Goal: Book appointment/travel/reservation

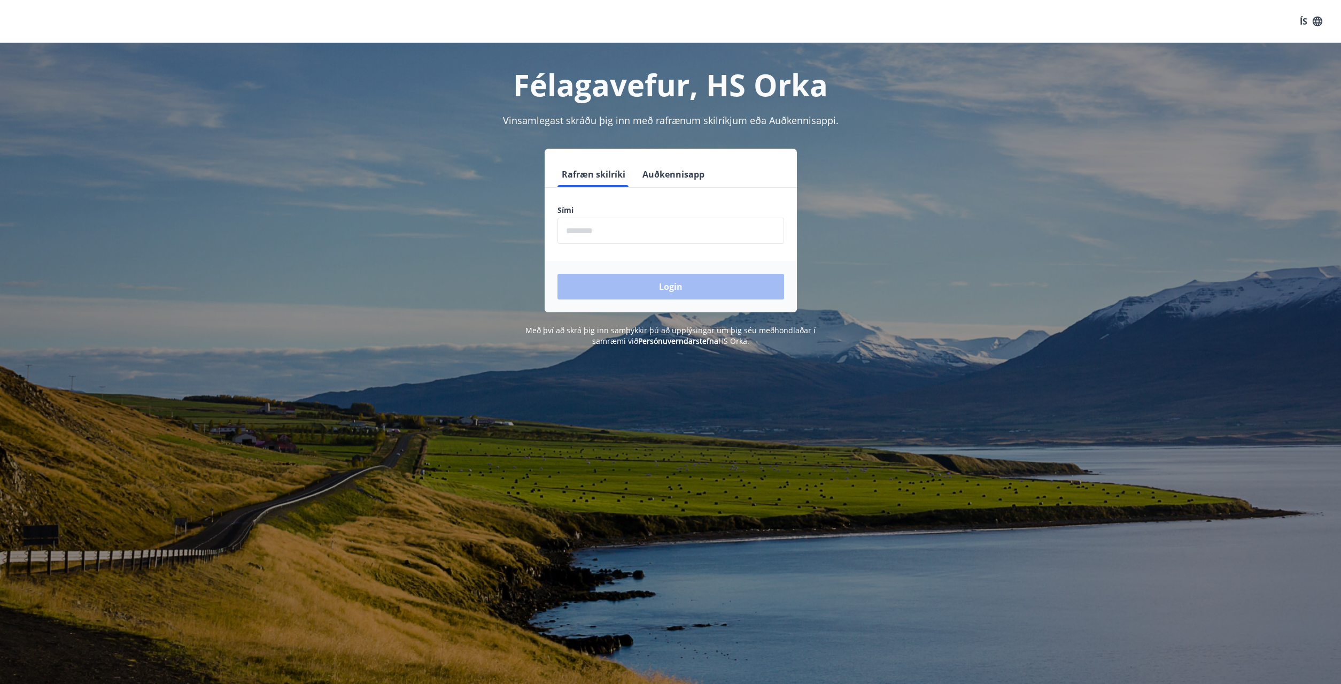
click at [628, 230] on input "phone" at bounding box center [671, 231] width 227 height 26
type input "********"
click at [757, 290] on button "Login" at bounding box center [671, 287] width 227 height 26
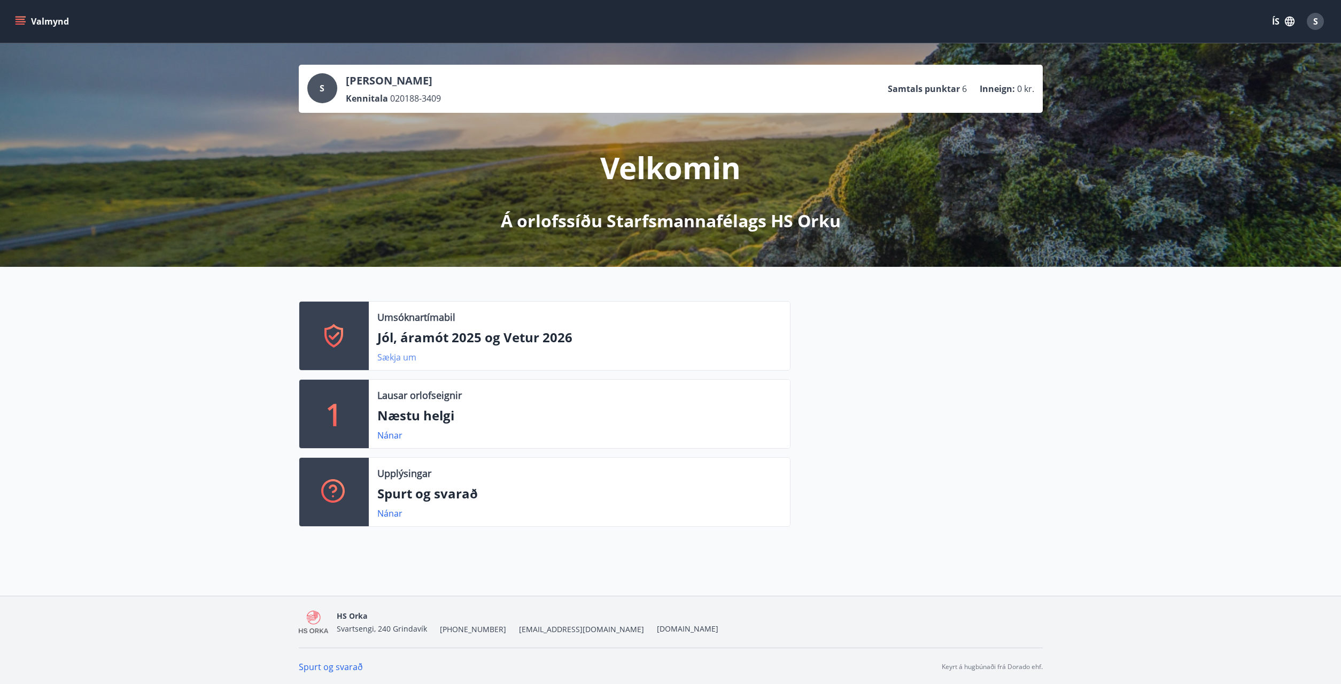
click at [397, 359] on link "Sækja um" at bounding box center [396, 357] width 39 height 12
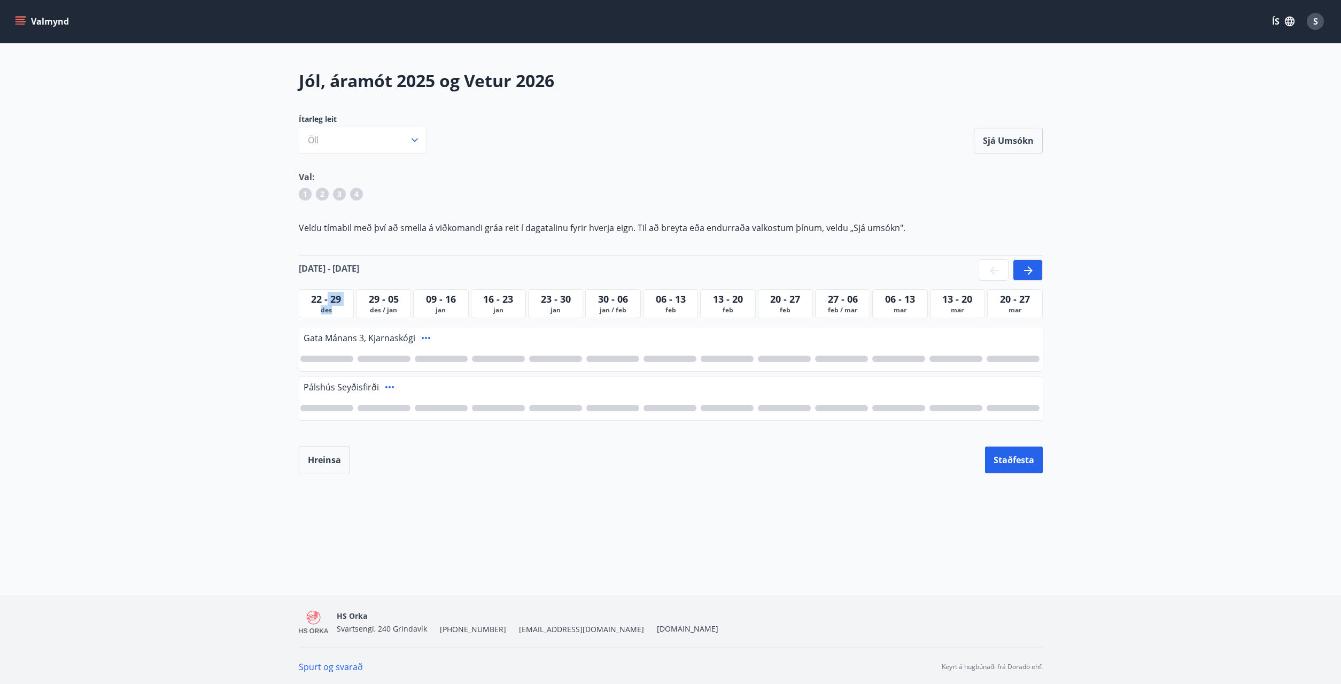
click at [337, 306] on div "[DATE] - [DATE]" at bounding box center [326, 303] width 55 height 29
click at [319, 297] on span "22 - 29" at bounding box center [326, 298] width 30 height 13
click at [384, 360] on div at bounding box center [384, 358] width 53 height 6
click at [384, 360] on span "1" at bounding box center [384, 359] width 5 height 12
click at [382, 306] on span "des / jan" at bounding box center [384, 310] width 50 height 9
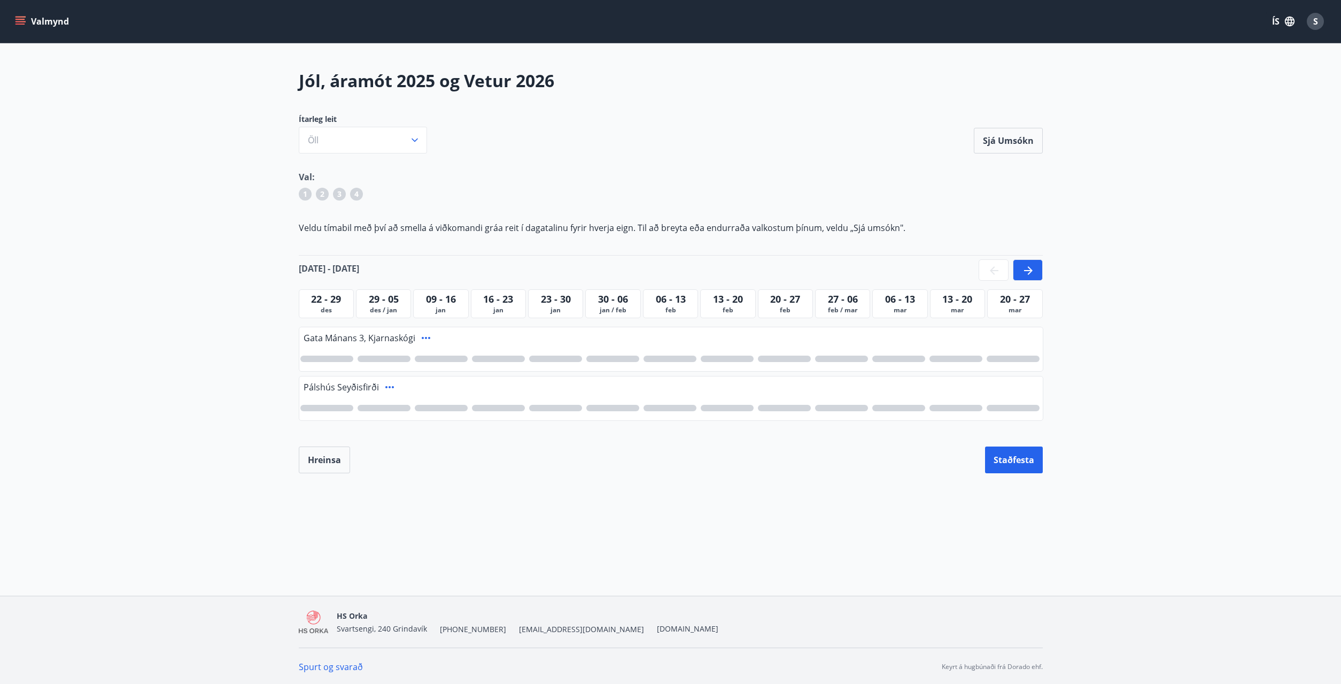
click at [380, 360] on div at bounding box center [384, 358] width 53 height 6
click at [1028, 266] on icon at bounding box center [1028, 270] width 13 height 13
click at [991, 268] on icon at bounding box center [994, 270] width 13 height 13
click at [1027, 269] on icon at bounding box center [1028, 270] width 13 height 13
click at [991, 269] on icon at bounding box center [994, 270] width 13 height 13
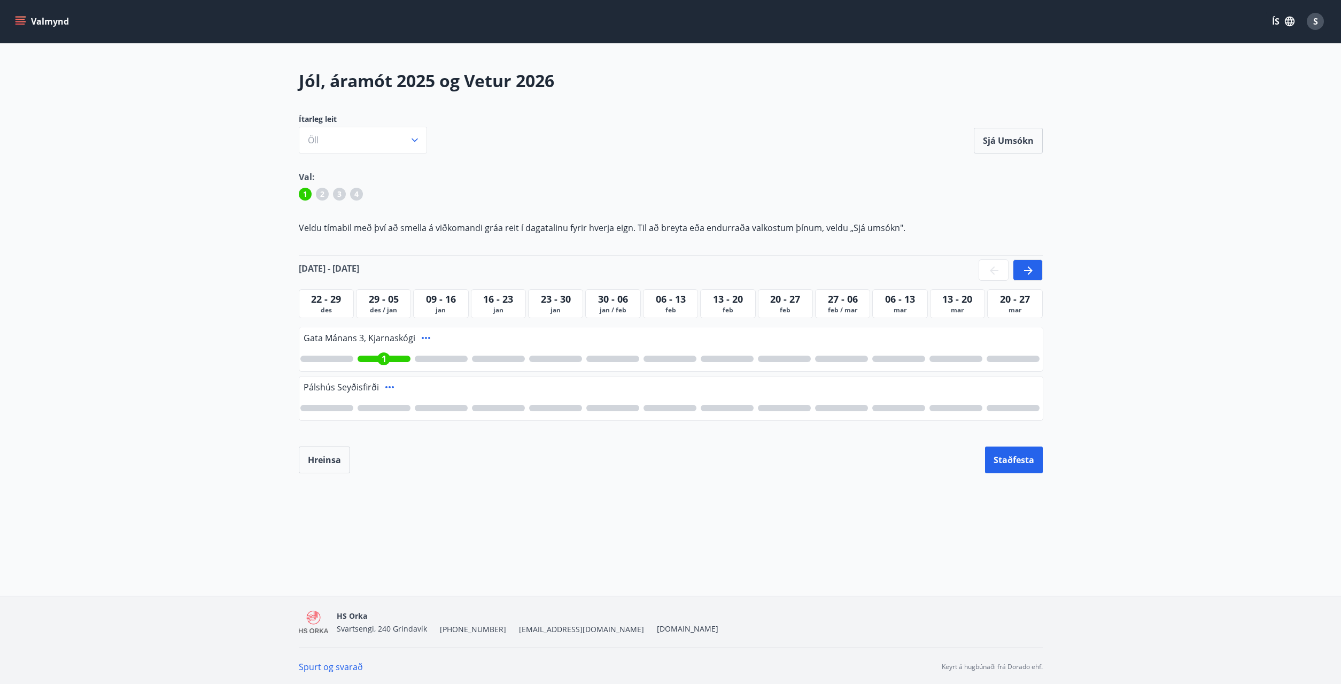
click at [140, 442] on main "Jól, áramót 2025 og Vetur 2026 Ítarleg leit Öll Sjá umsókn Sjá umsókn Val: 1 2 …" at bounding box center [670, 271] width 1341 height 404
click at [1021, 464] on button "Staðfesta" at bounding box center [1014, 459] width 58 height 27
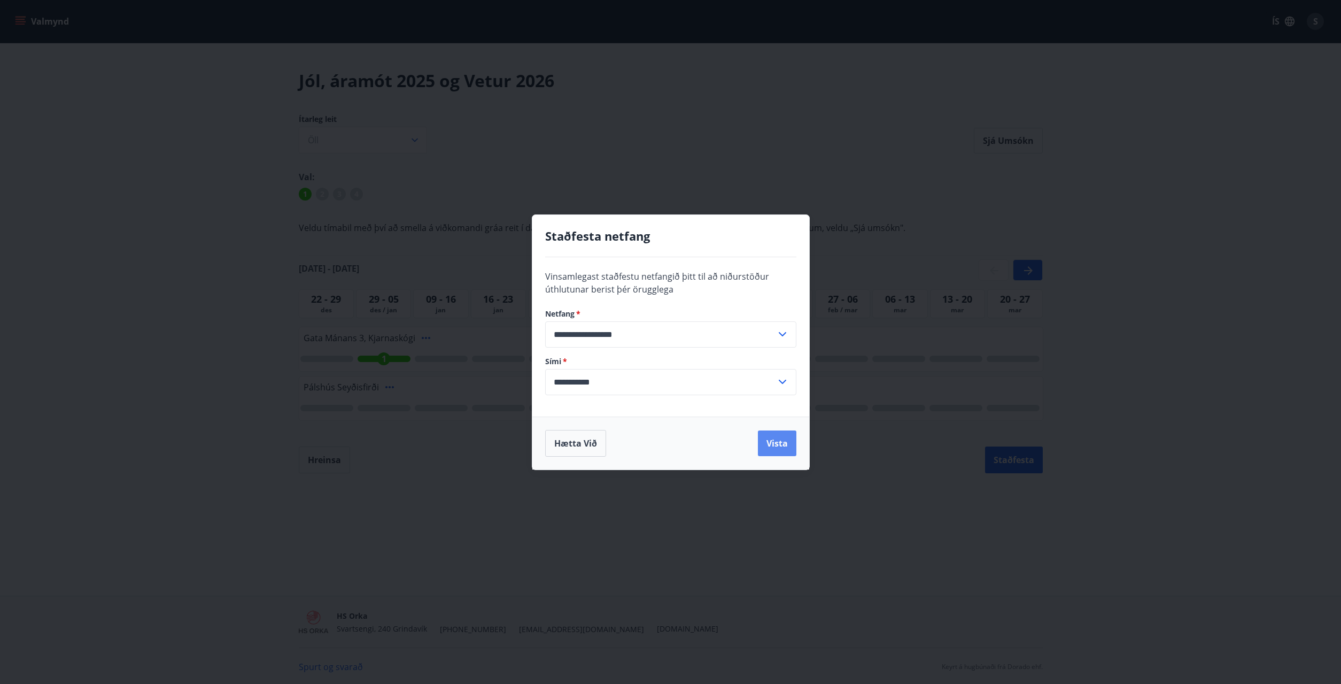
click at [768, 438] on button "Vista" at bounding box center [777, 443] width 38 height 26
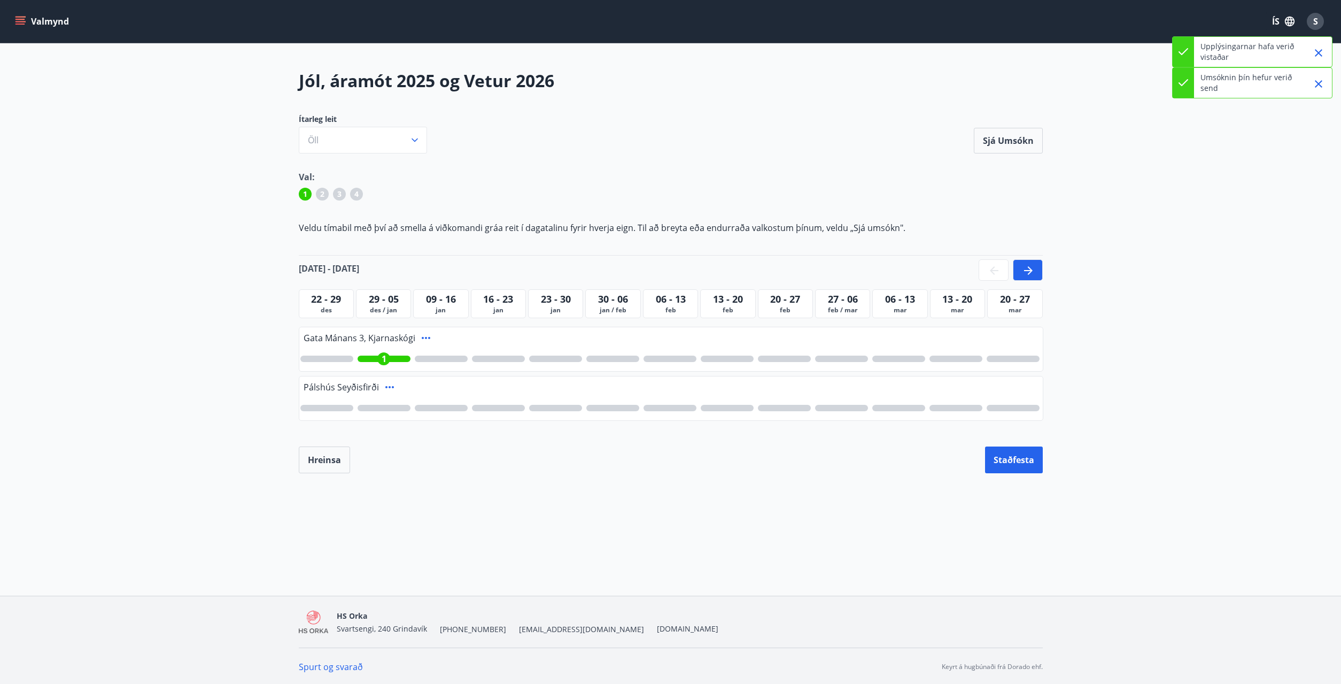
click at [26, 23] on button "Valmynd" at bounding box center [43, 21] width 60 height 19
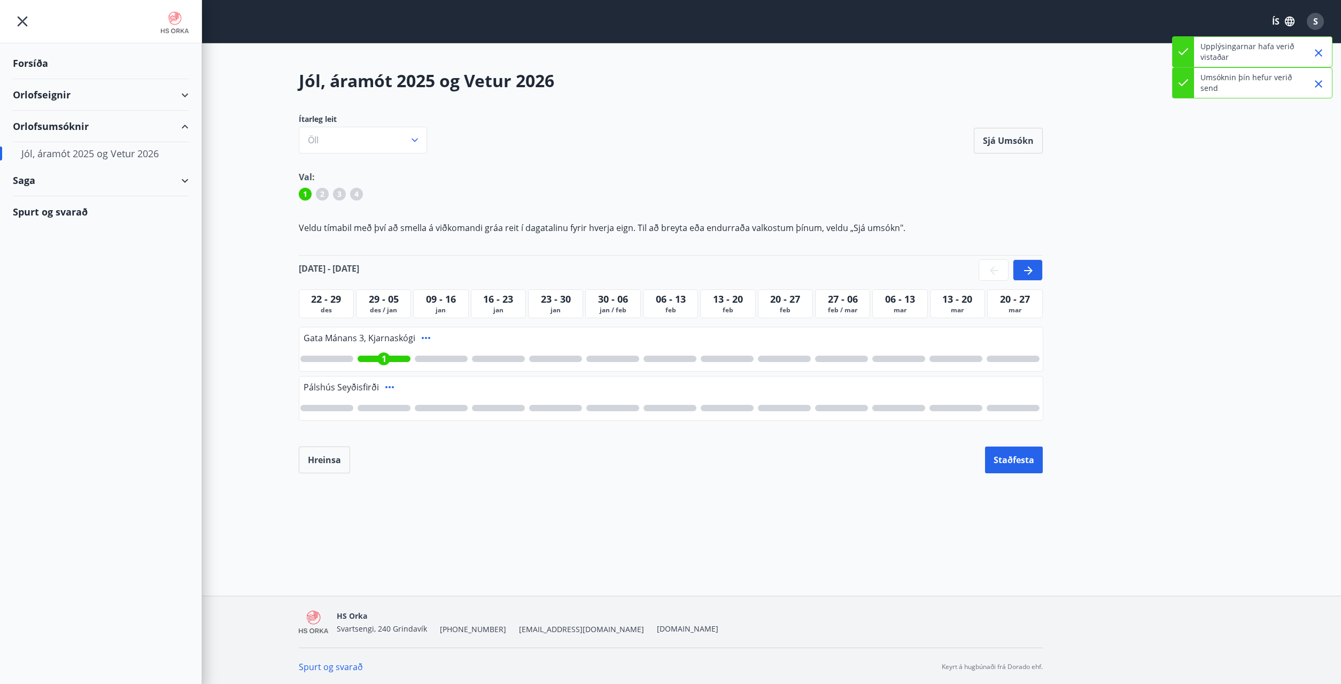
click at [40, 60] on div "Forsíða" at bounding box center [101, 64] width 176 height 32
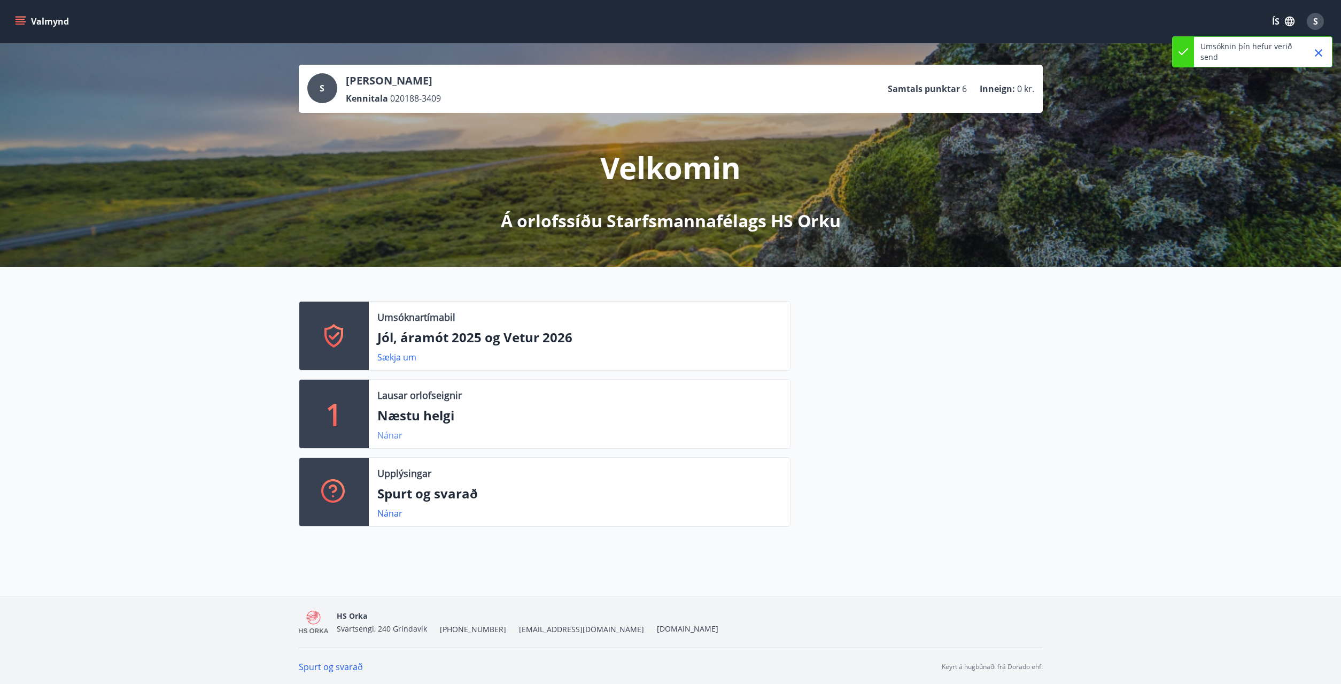
click at [391, 436] on link "Nánar" at bounding box center [389, 435] width 25 height 12
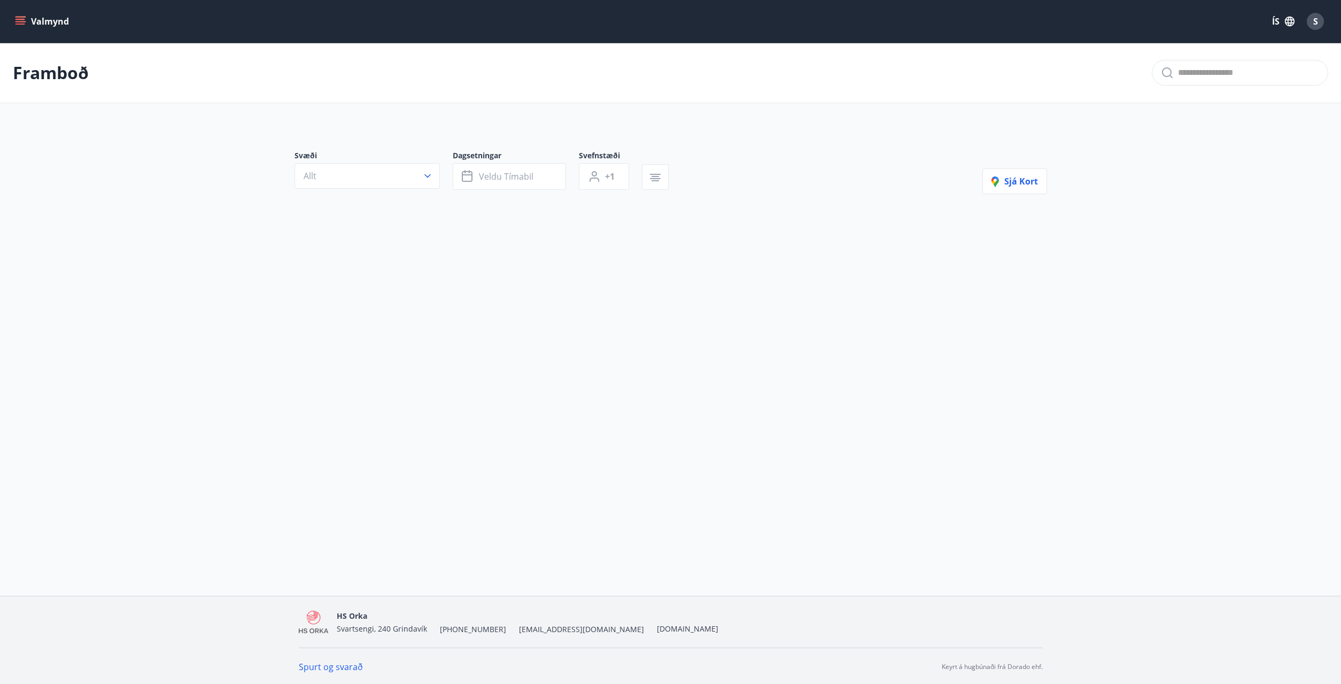
type input "*"
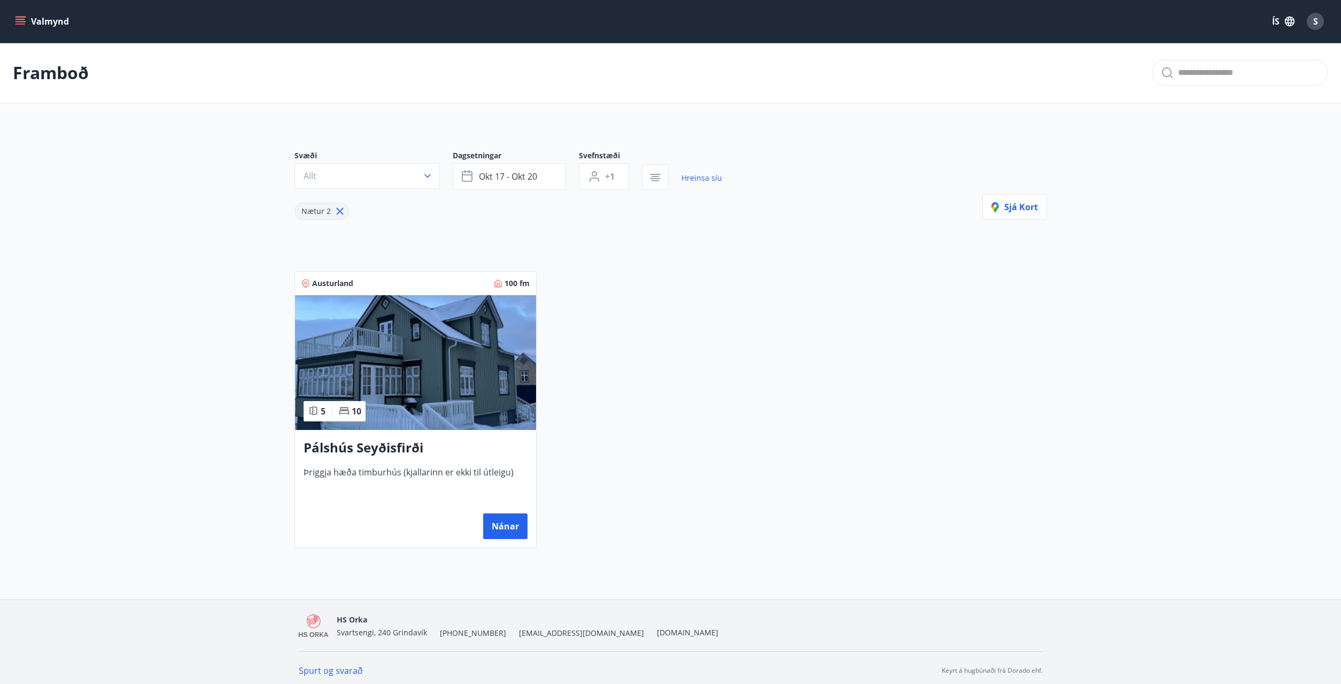
click at [25, 22] on icon "menu" at bounding box center [22, 21] width 12 height 1
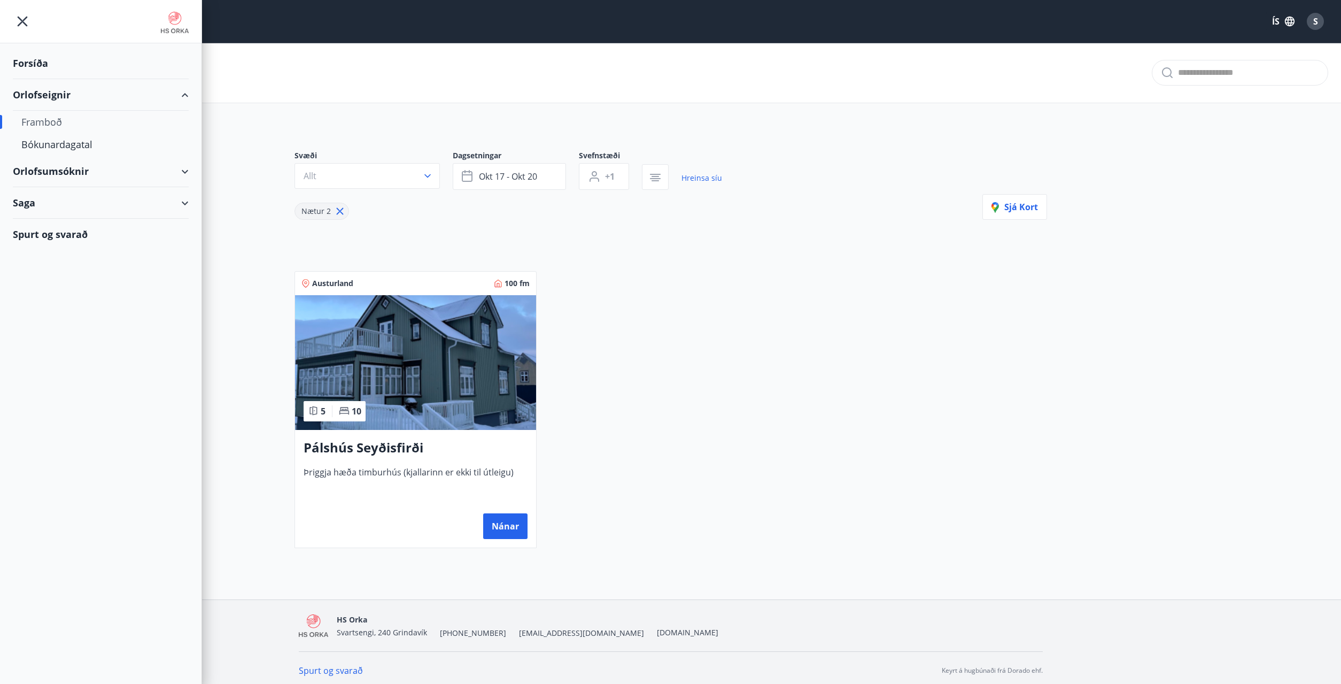
click at [31, 58] on div "Forsíða" at bounding box center [101, 64] width 176 height 32
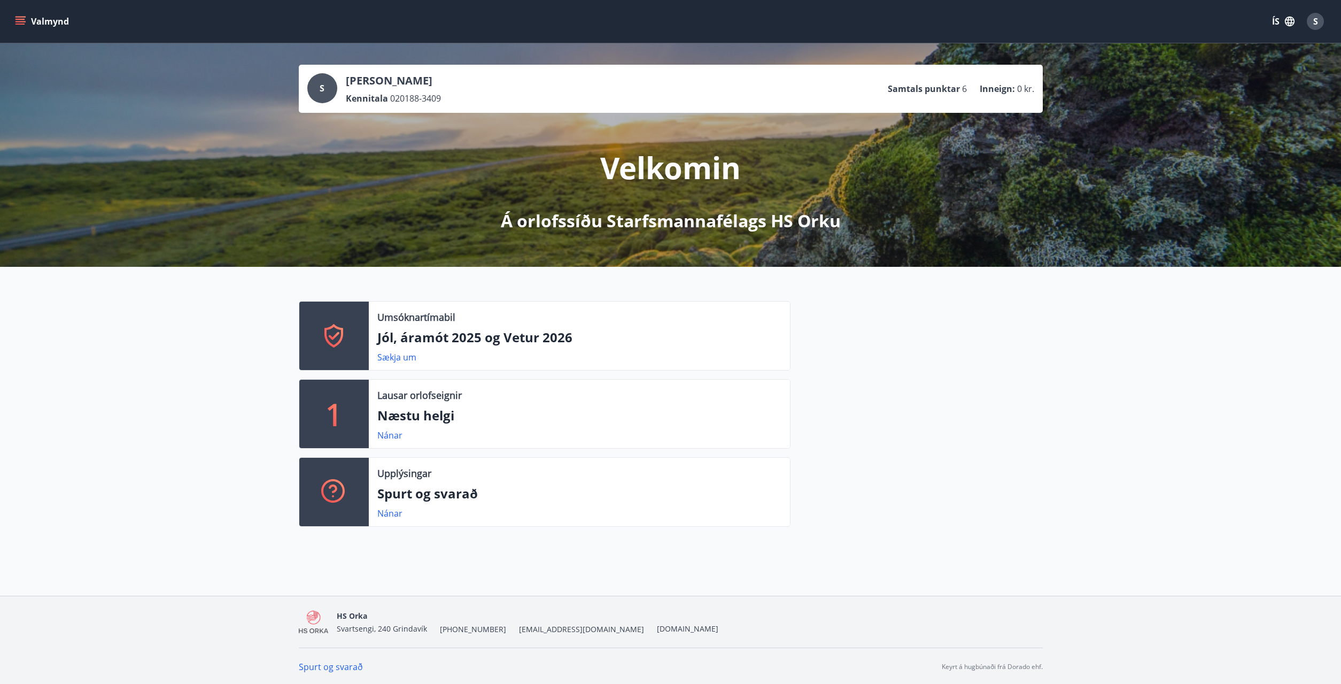
click at [214, 268] on div "Umsóknartímabil Jól, áramót 2025 og Vetur 2026 Sækja um 1 Lausar orlofseignir N…" at bounding box center [670, 409] width 1341 height 285
click at [25, 19] on icon "menu" at bounding box center [21, 19] width 10 height 1
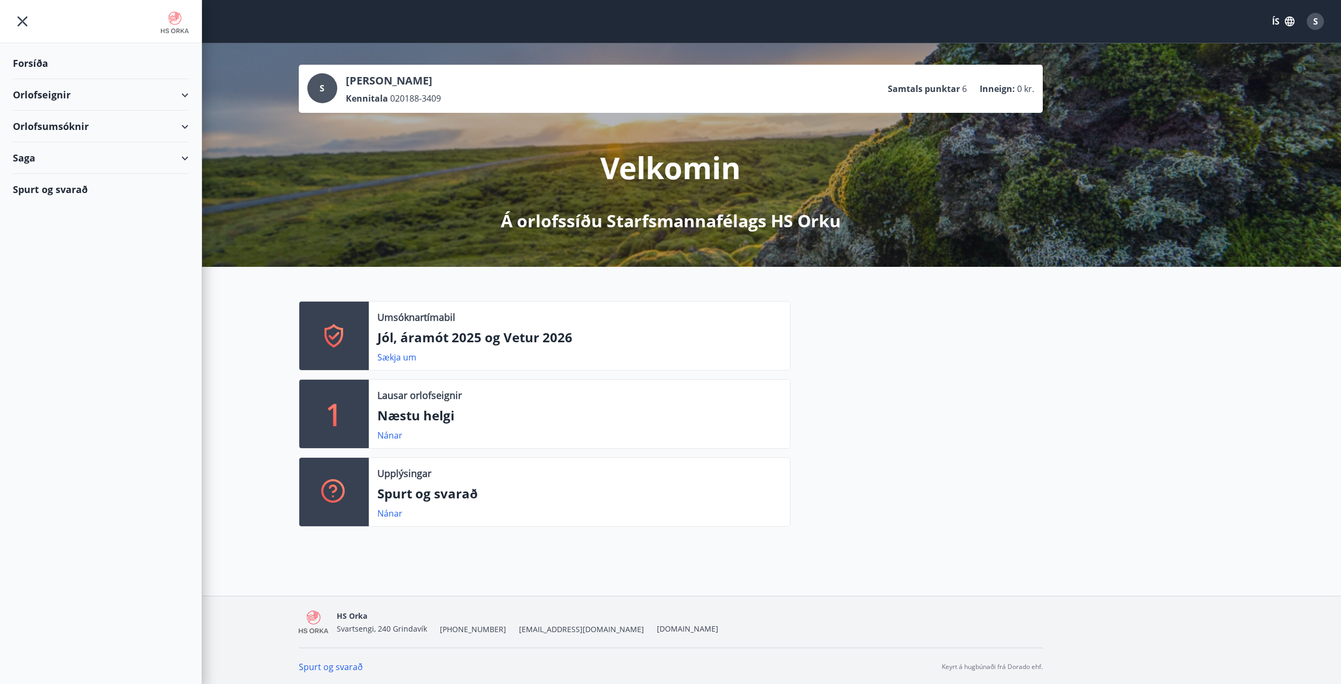
click at [41, 92] on div "Orlofseignir" at bounding box center [101, 95] width 176 height 32
click at [49, 142] on div "Bókunardagatal" at bounding box center [100, 144] width 159 height 22
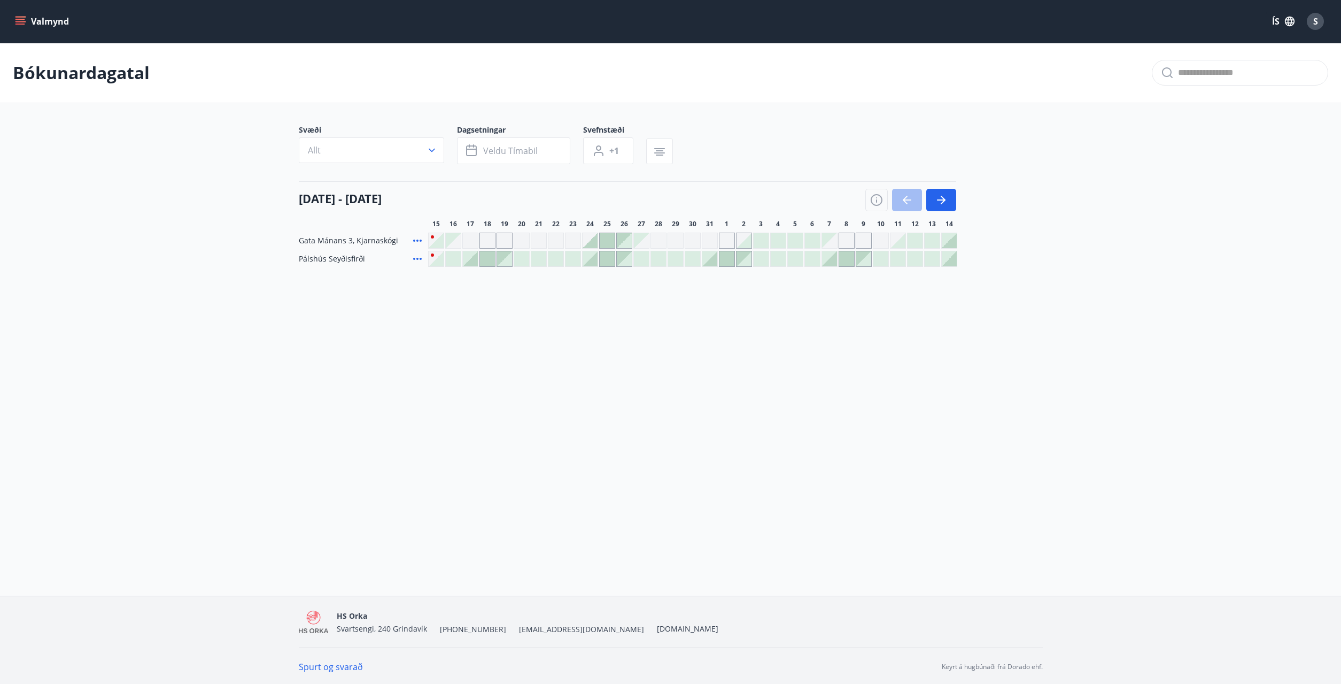
click at [587, 239] on div at bounding box center [590, 240] width 15 height 15
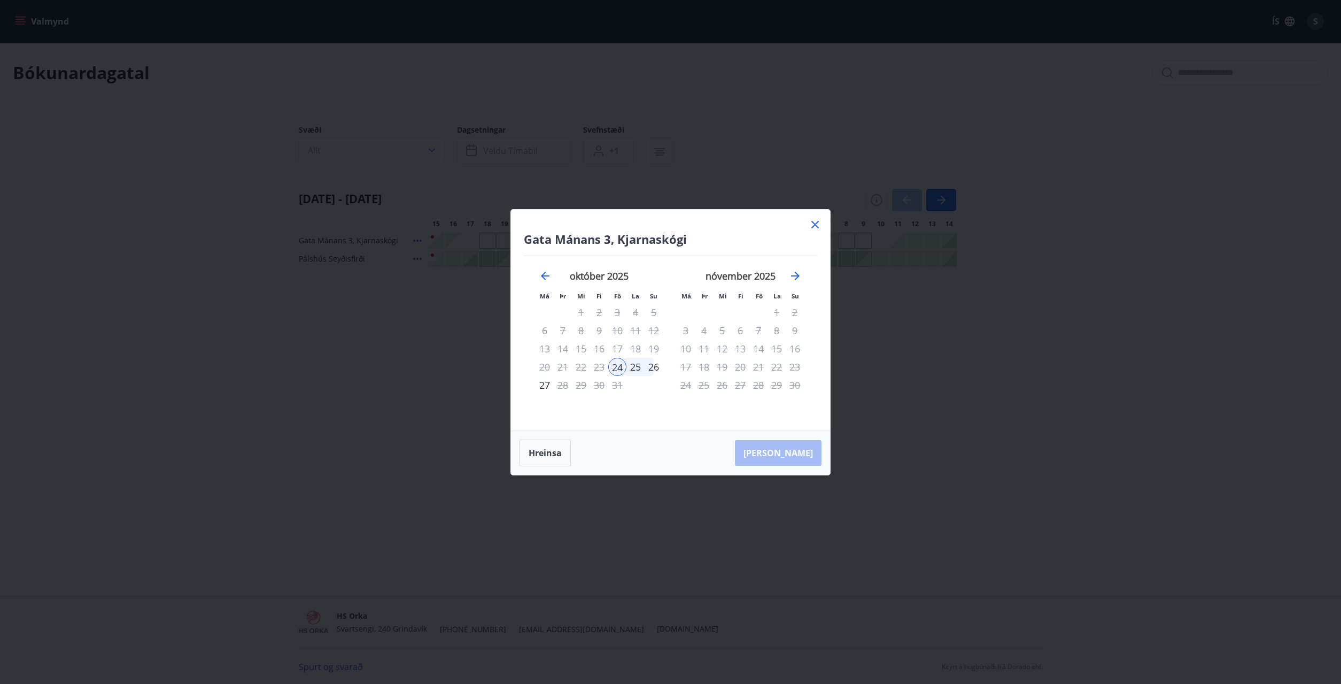
click at [815, 223] on icon at bounding box center [814, 224] width 7 height 7
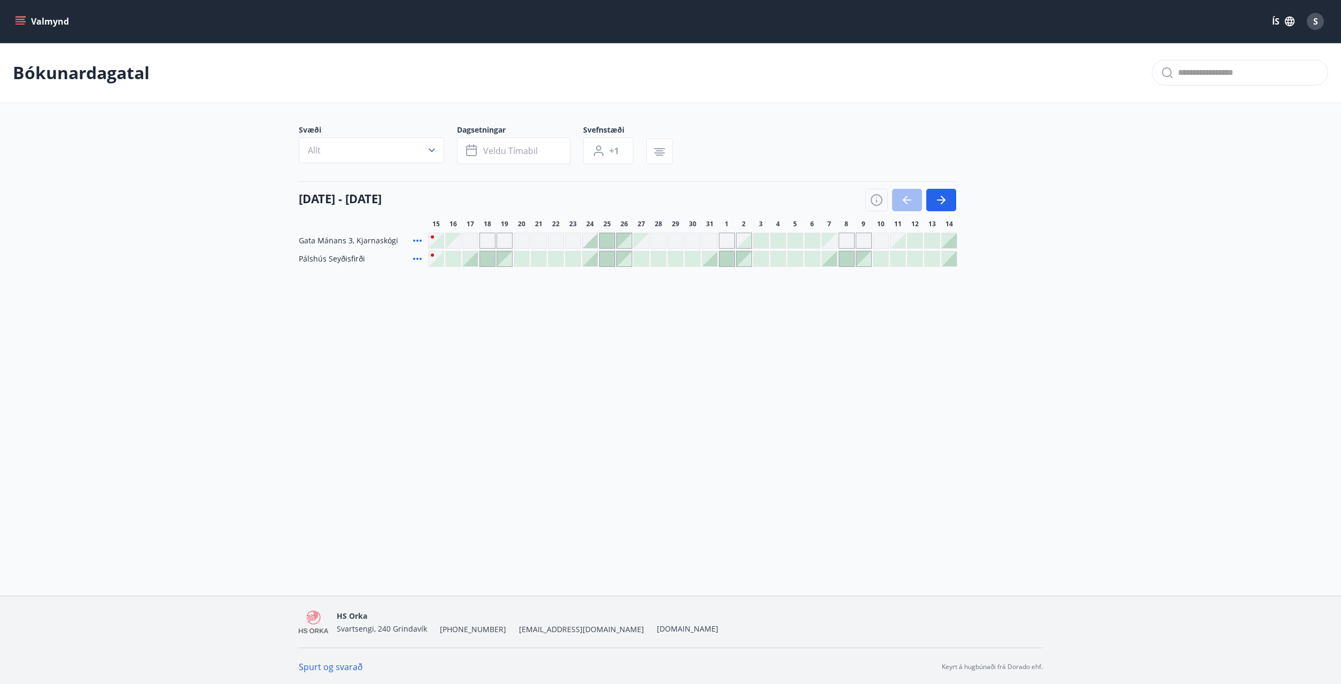
click at [626, 242] on div at bounding box center [624, 240] width 15 height 15
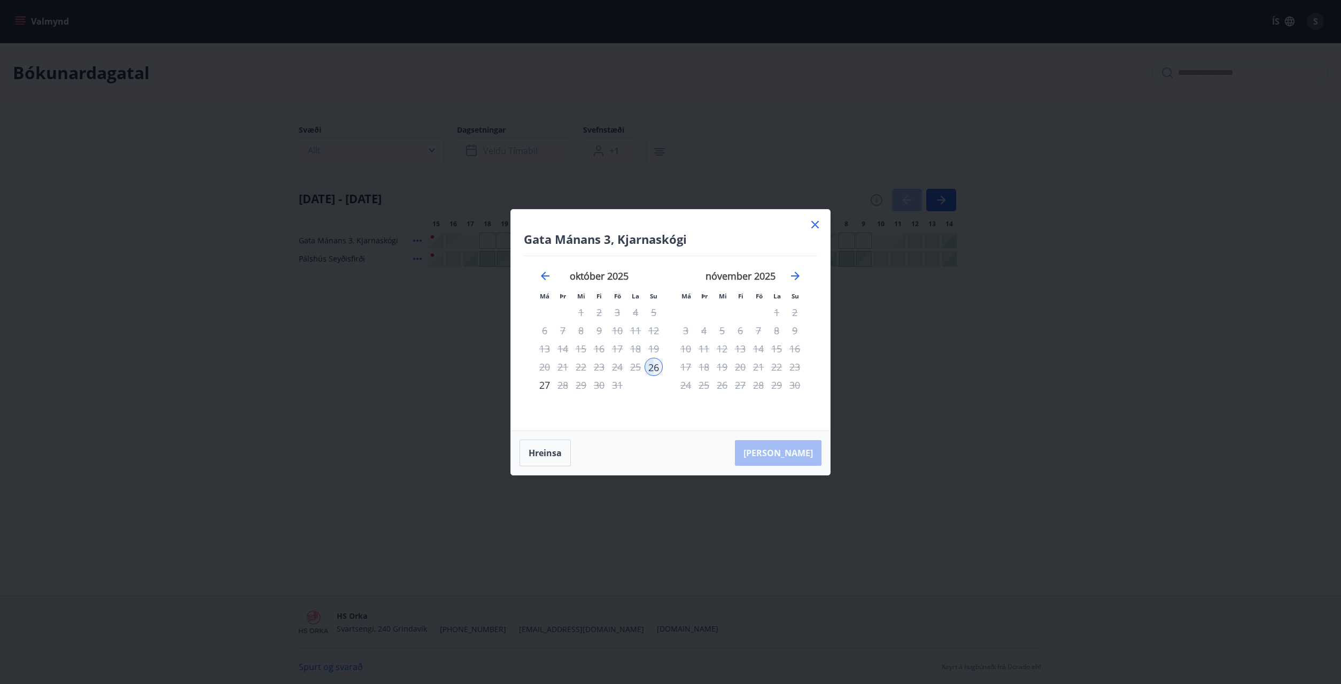
drag, startPoint x: 773, startPoint y: 224, endPoint x: 823, endPoint y: 222, distance: 49.2
click at [809, 222] on div "Gata Mánans 3, [PERSON_NAME] Má Þr Mi Fi Fö La Su Má Þr Mi Fi Fö La Su [DATE] 1…" at bounding box center [670, 320] width 319 height 221
click at [815, 224] on icon at bounding box center [814, 224] width 7 height 7
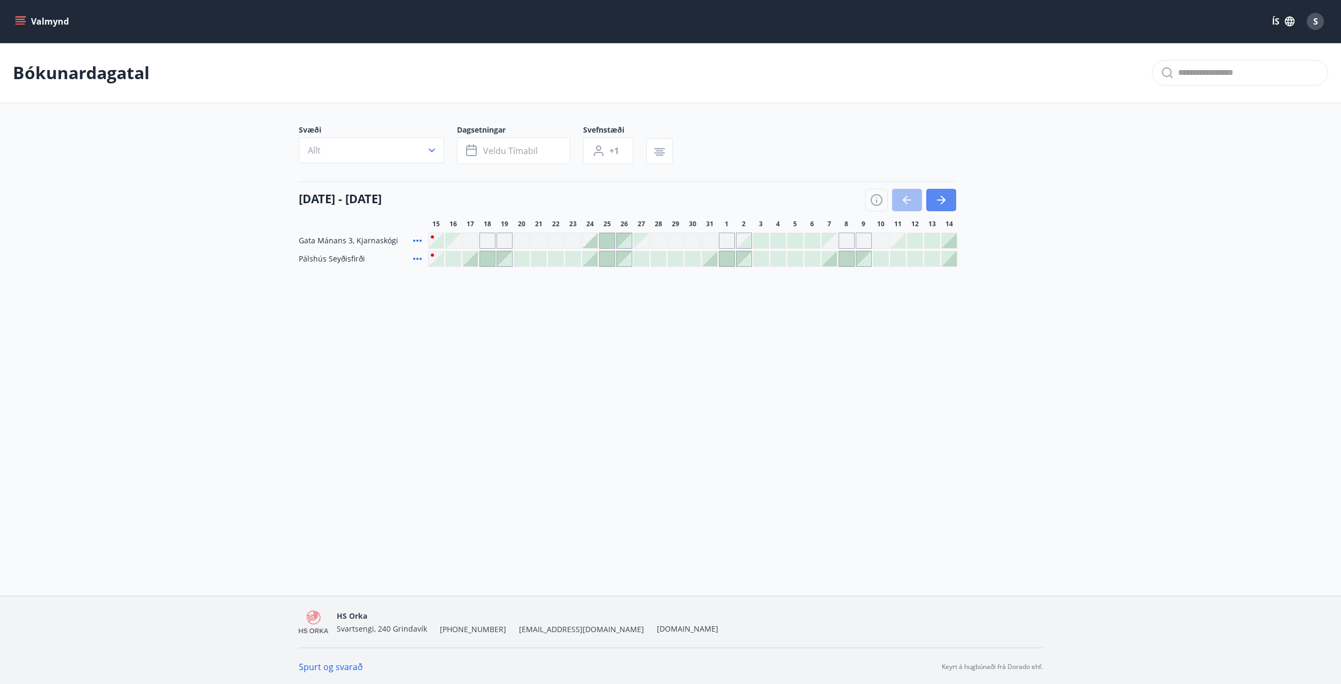
click at [947, 199] on icon "button" at bounding box center [941, 200] width 13 height 13
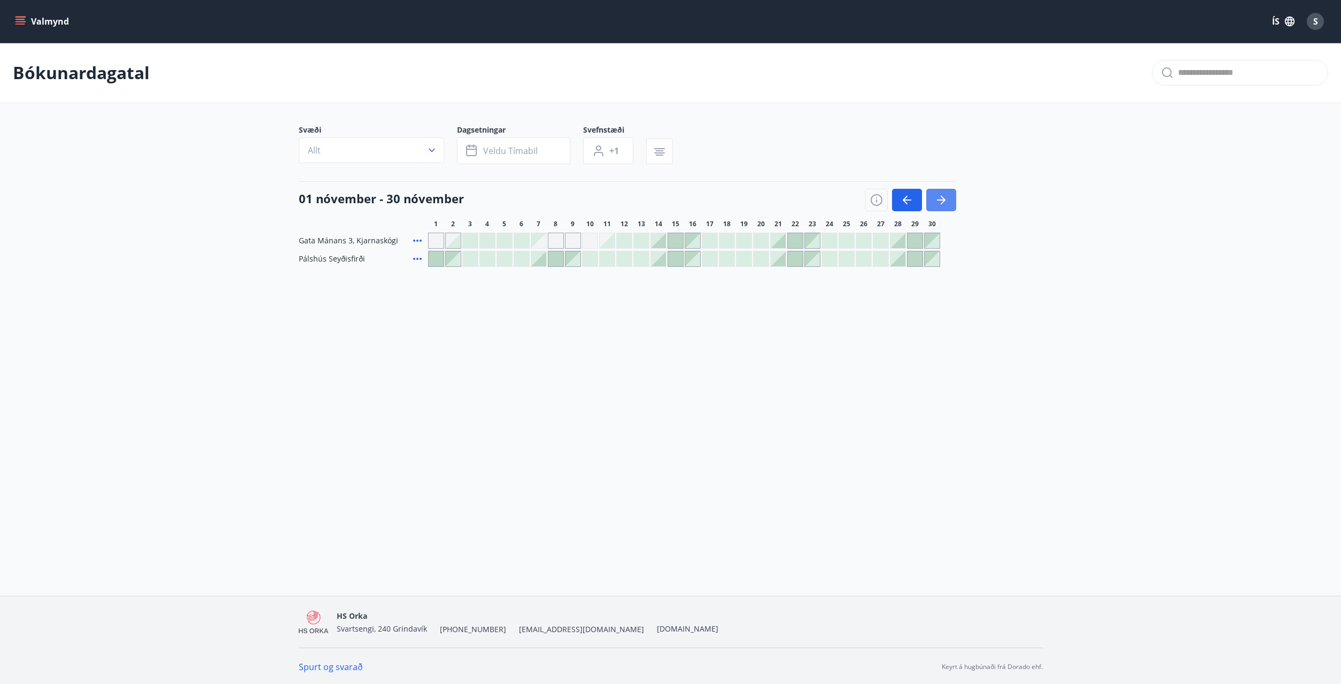
click at [947, 198] on icon "button" at bounding box center [941, 200] width 13 height 13
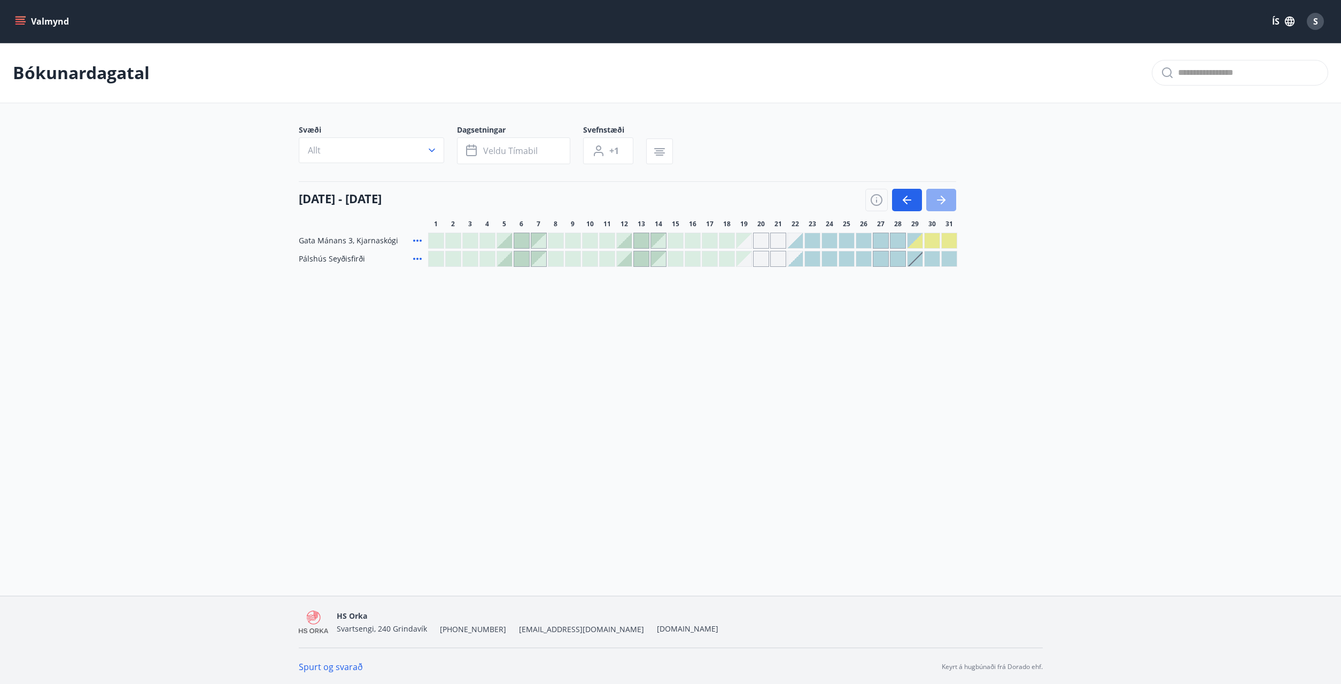
click at [943, 200] on icon "button" at bounding box center [941, 200] width 13 height 13
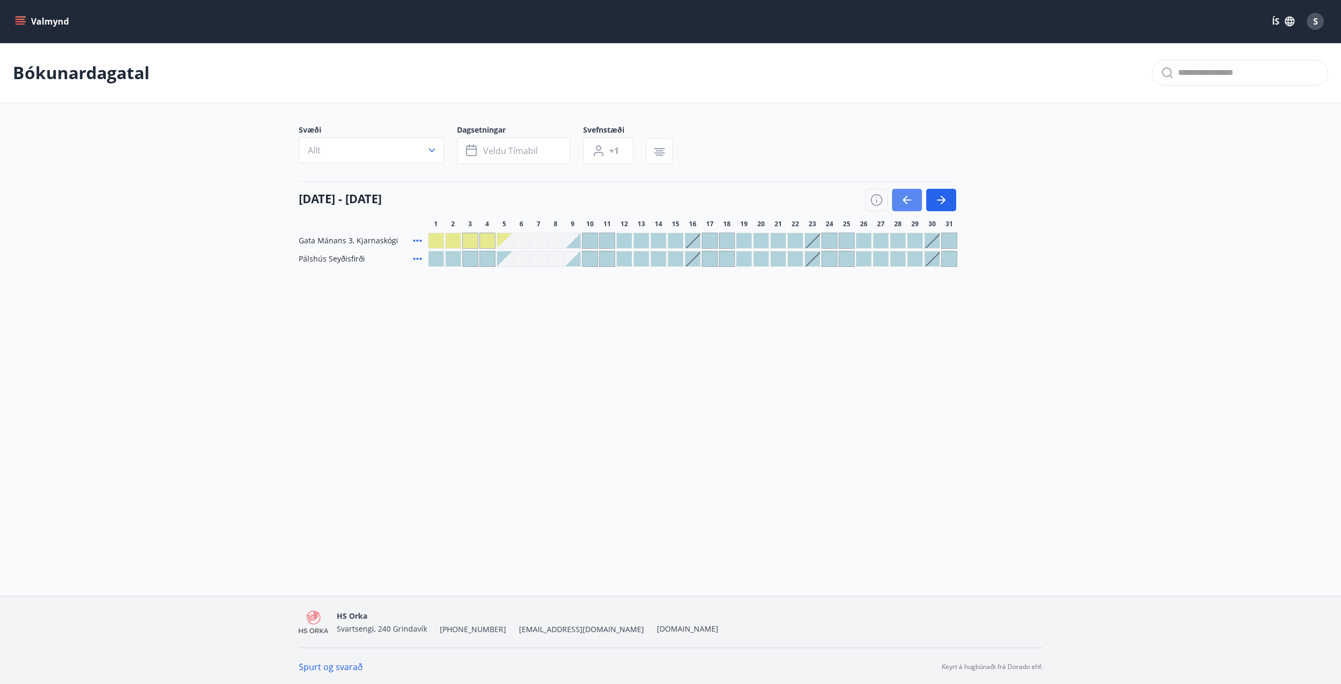
click at [908, 199] on icon "button" at bounding box center [907, 200] width 13 height 13
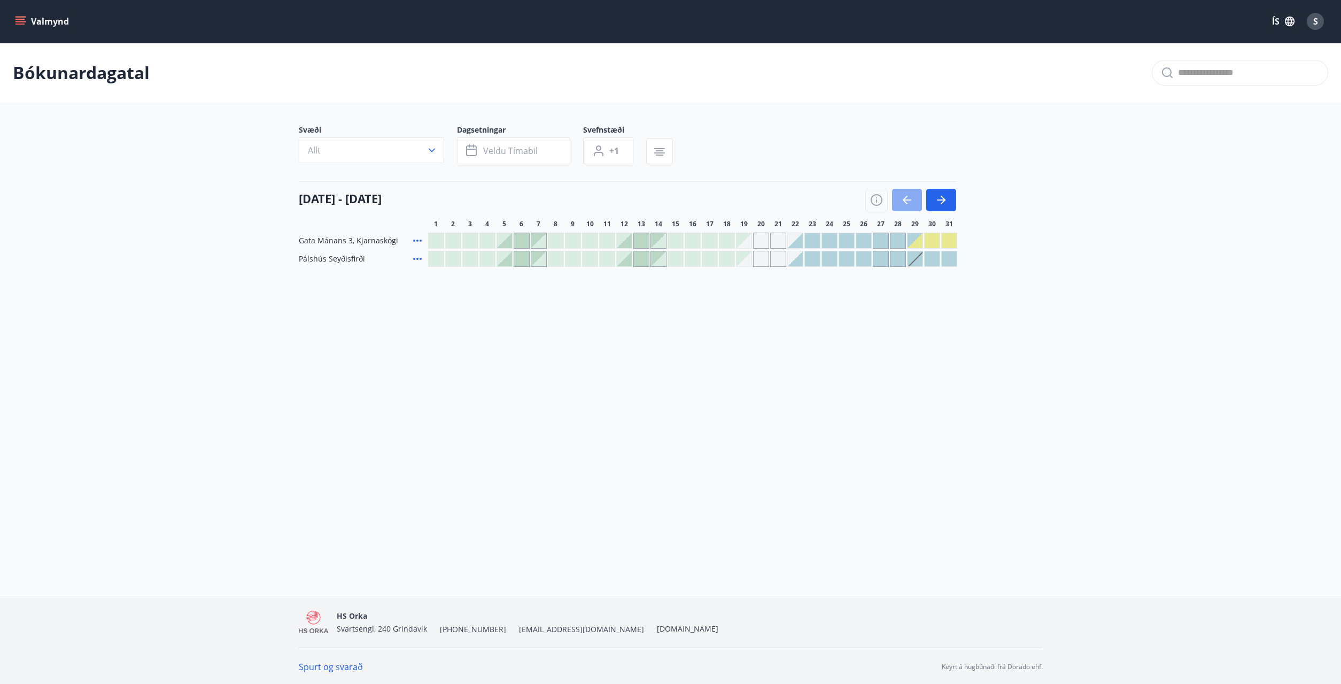
click at [908, 199] on icon "button" at bounding box center [907, 200] width 13 height 13
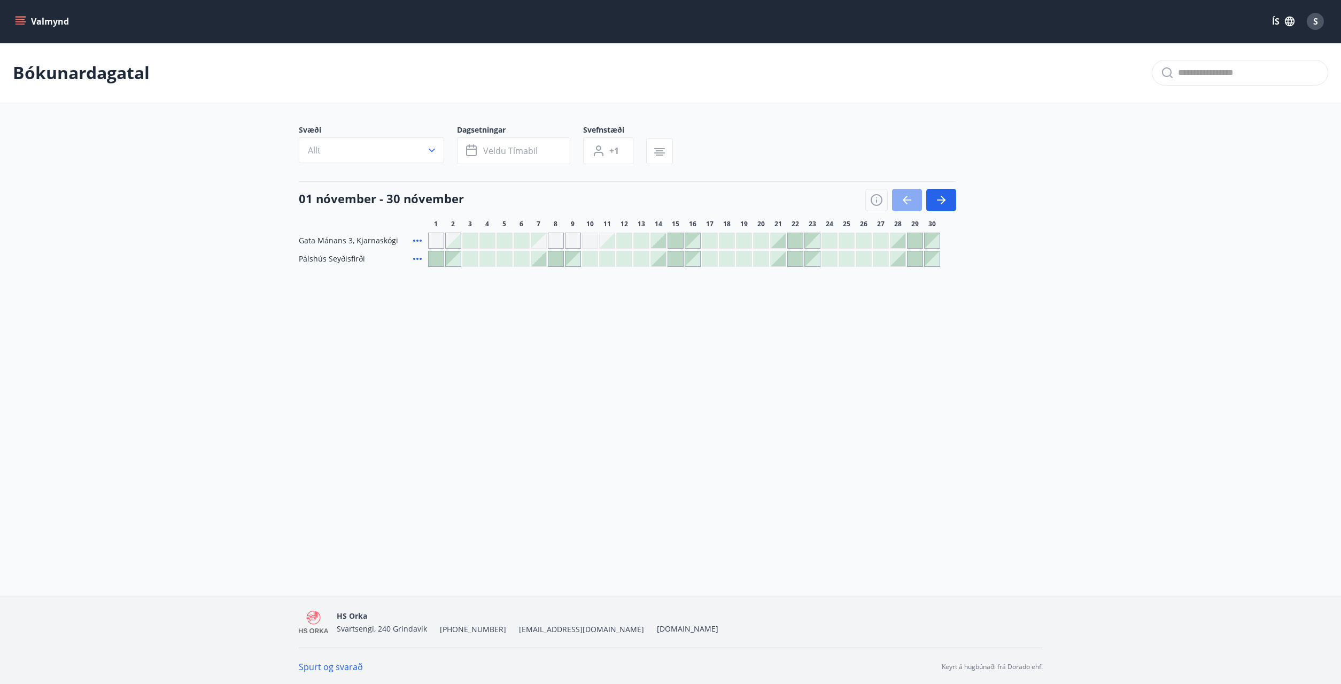
click at [908, 199] on icon "button" at bounding box center [907, 200] width 13 height 13
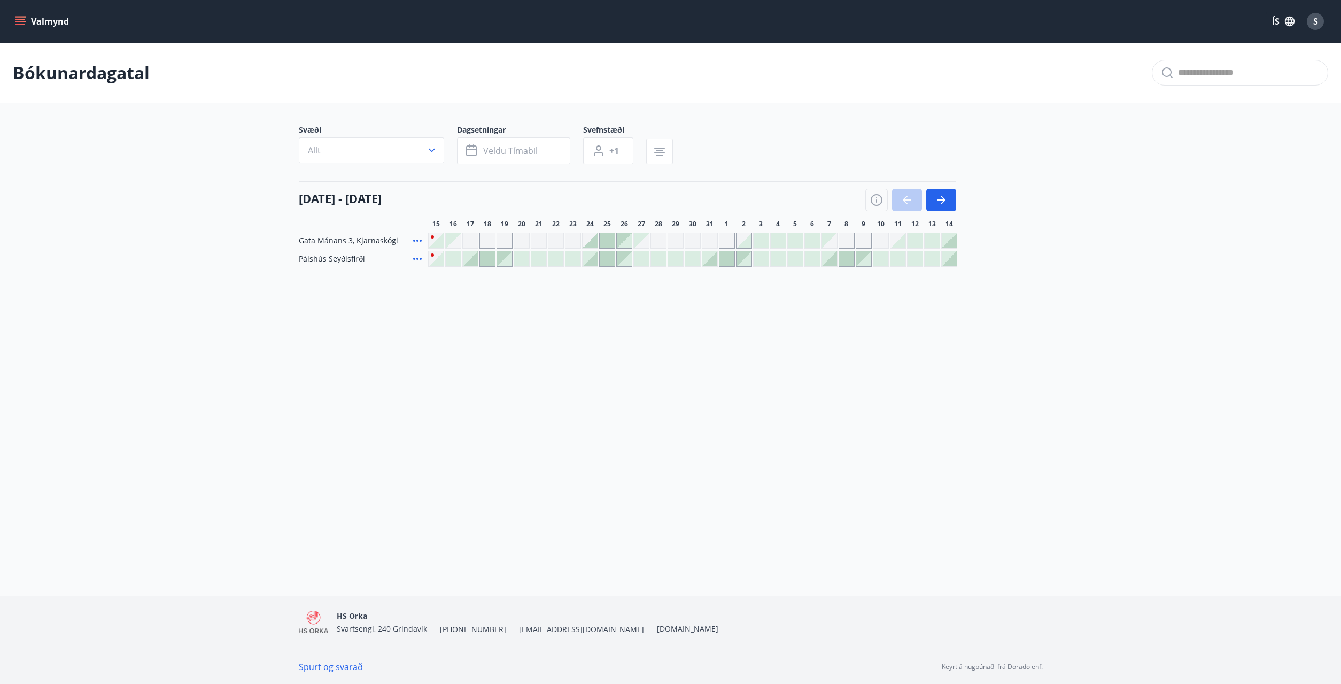
click at [908, 199] on div at bounding box center [910, 200] width 91 height 22
click at [609, 259] on div at bounding box center [607, 258] width 15 height 15
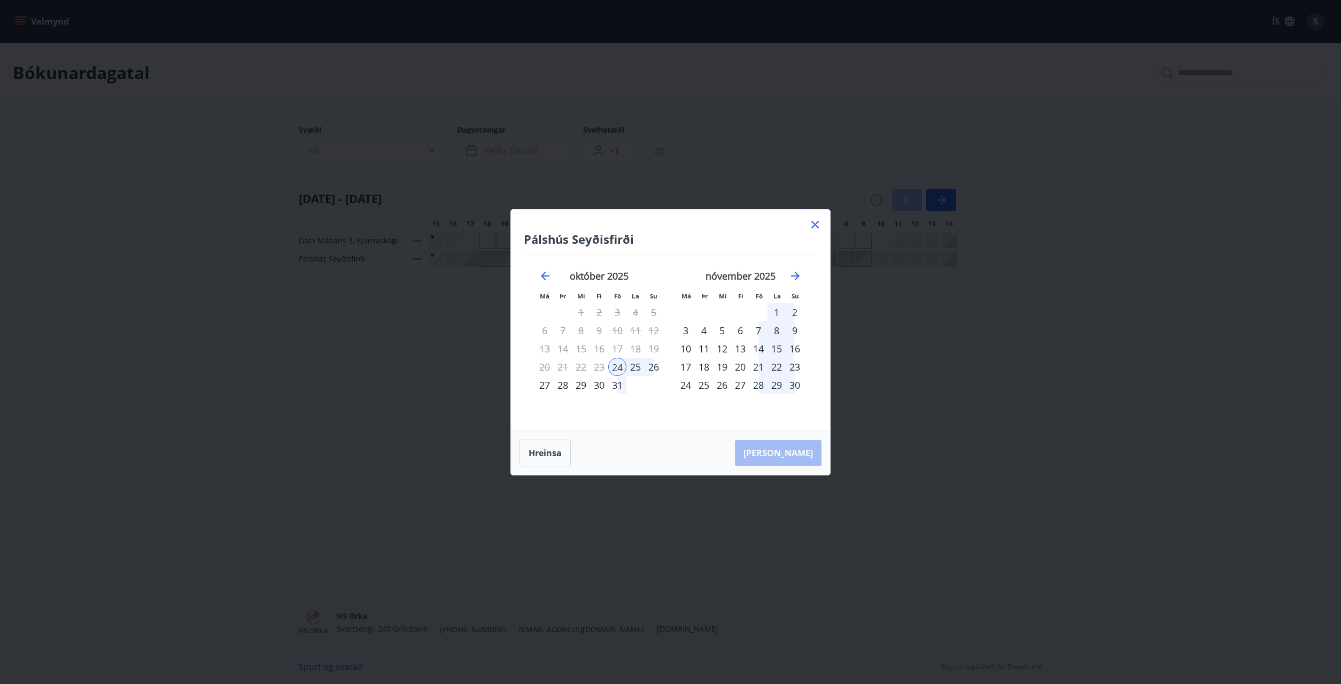
click at [633, 367] on div "25" at bounding box center [635, 367] width 18 height 18
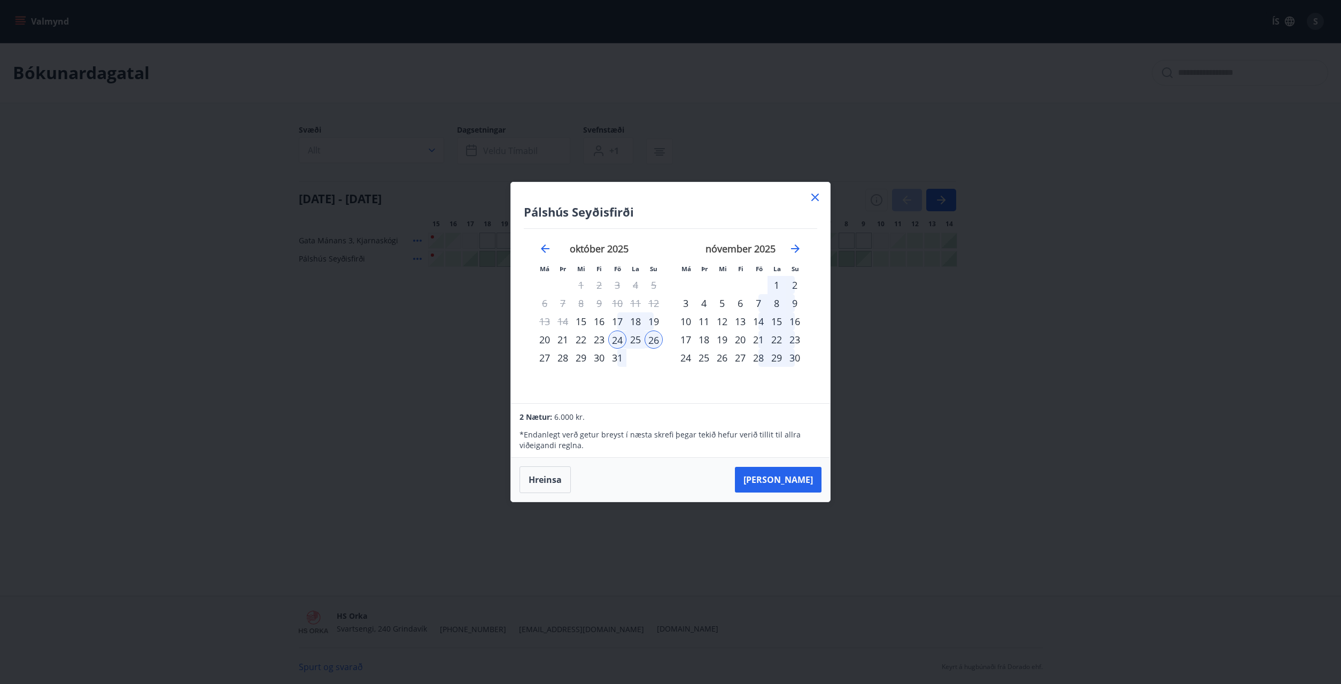
click at [632, 339] on div "25" at bounding box center [635, 339] width 18 height 18
click at [615, 338] on div "24" at bounding box center [617, 339] width 18 height 18
click at [616, 357] on div "31" at bounding box center [617, 358] width 18 height 18
click at [637, 338] on div "25" at bounding box center [635, 339] width 18 height 18
click at [583, 359] on div "29" at bounding box center [581, 358] width 18 height 18
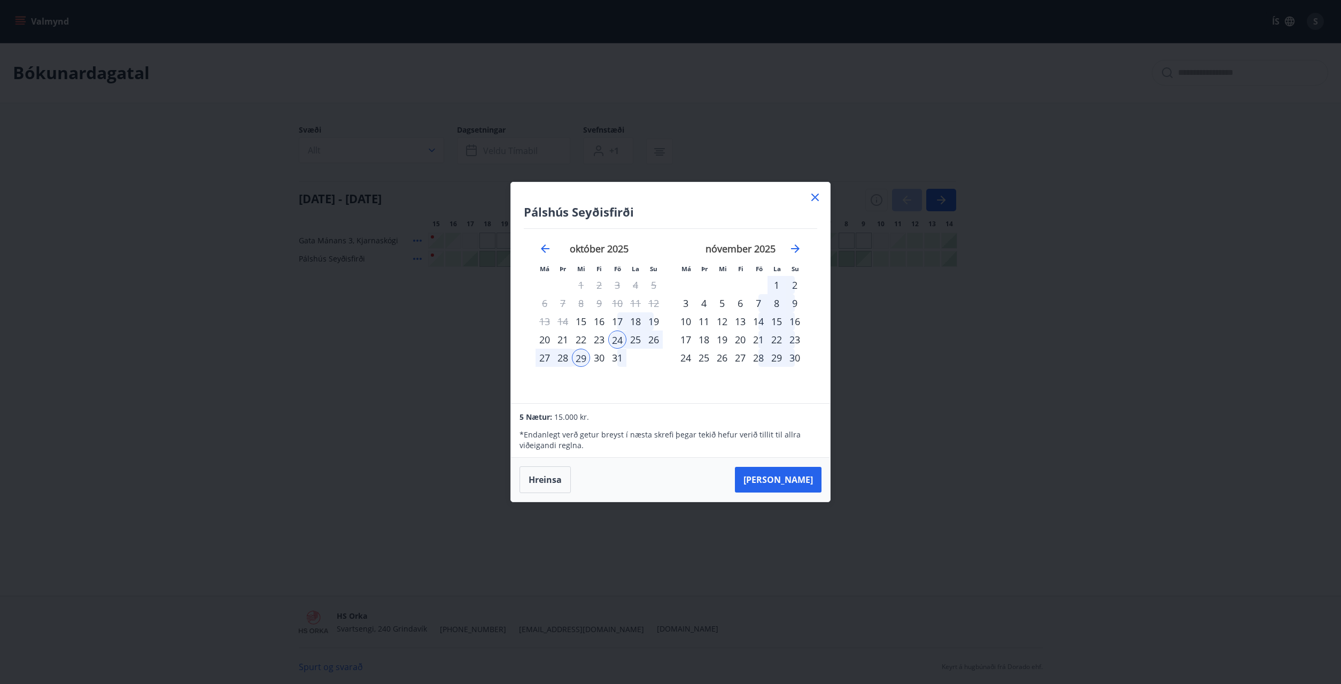
click at [816, 198] on icon at bounding box center [814, 197] width 7 height 7
